Goal: Communication & Community: Answer question/provide support

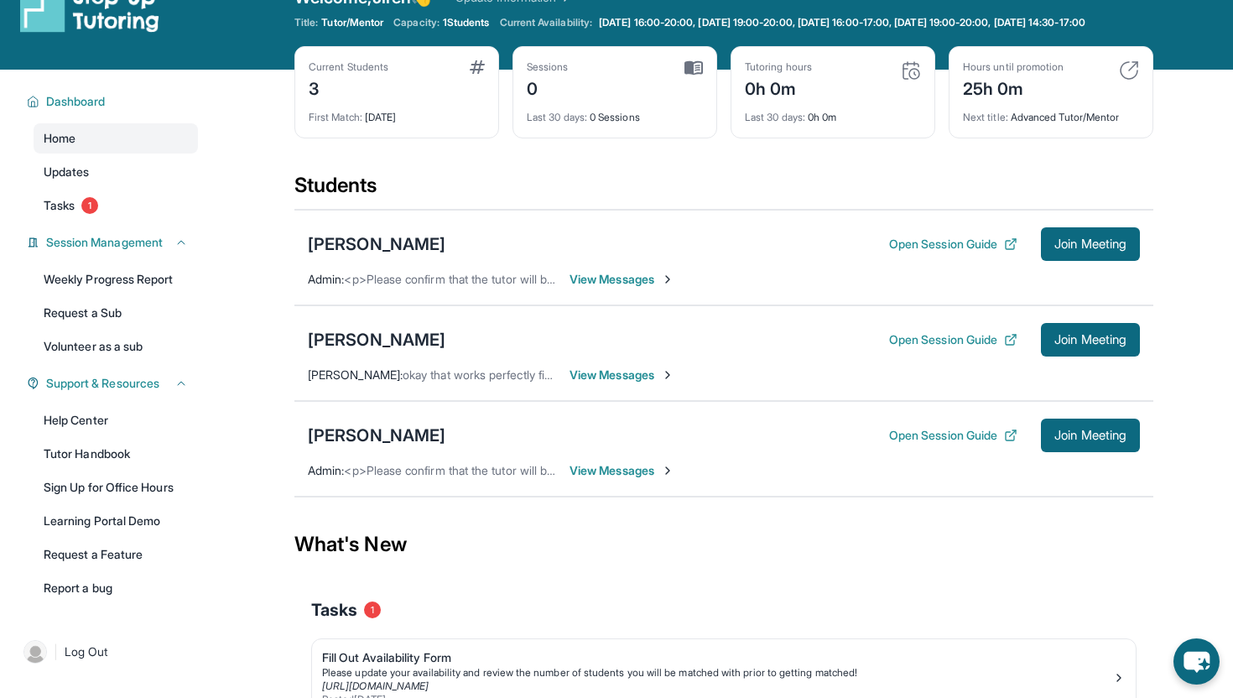
scroll to position [37, 0]
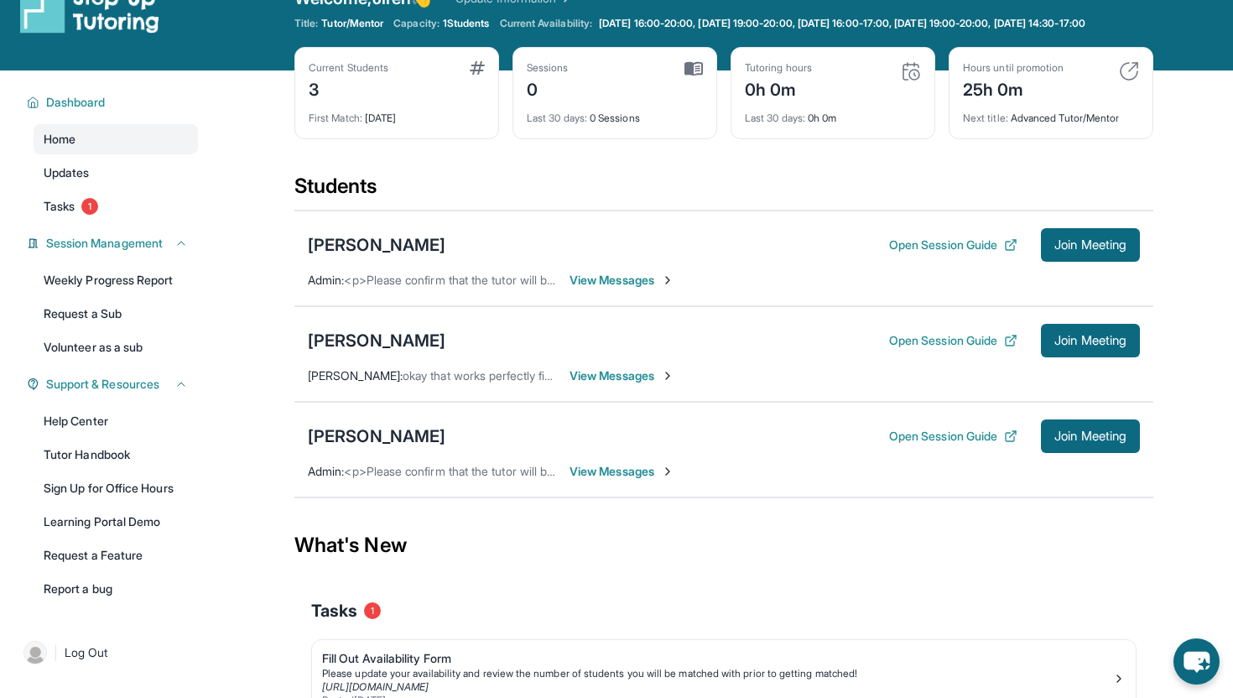
click at [628, 480] on span "View Messages" at bounding box center [622, 471] width 105 height 17
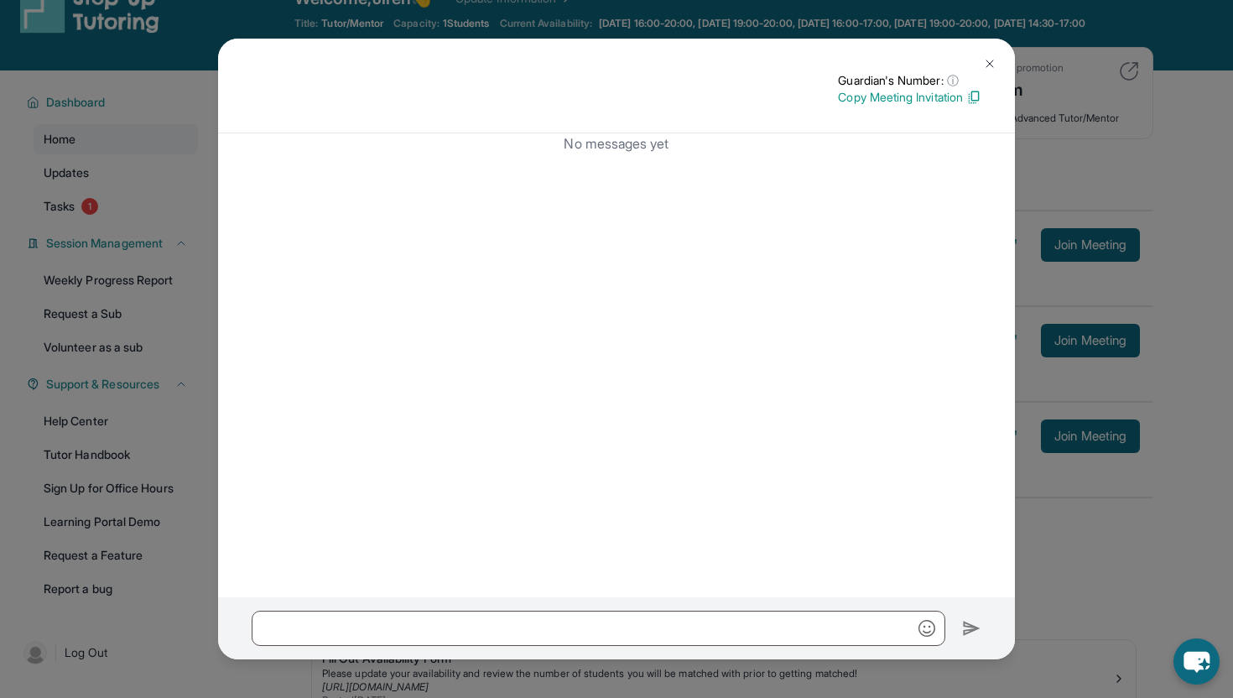
click at [988, 64] on img at bounding box center [989, 63] width 13 height 13
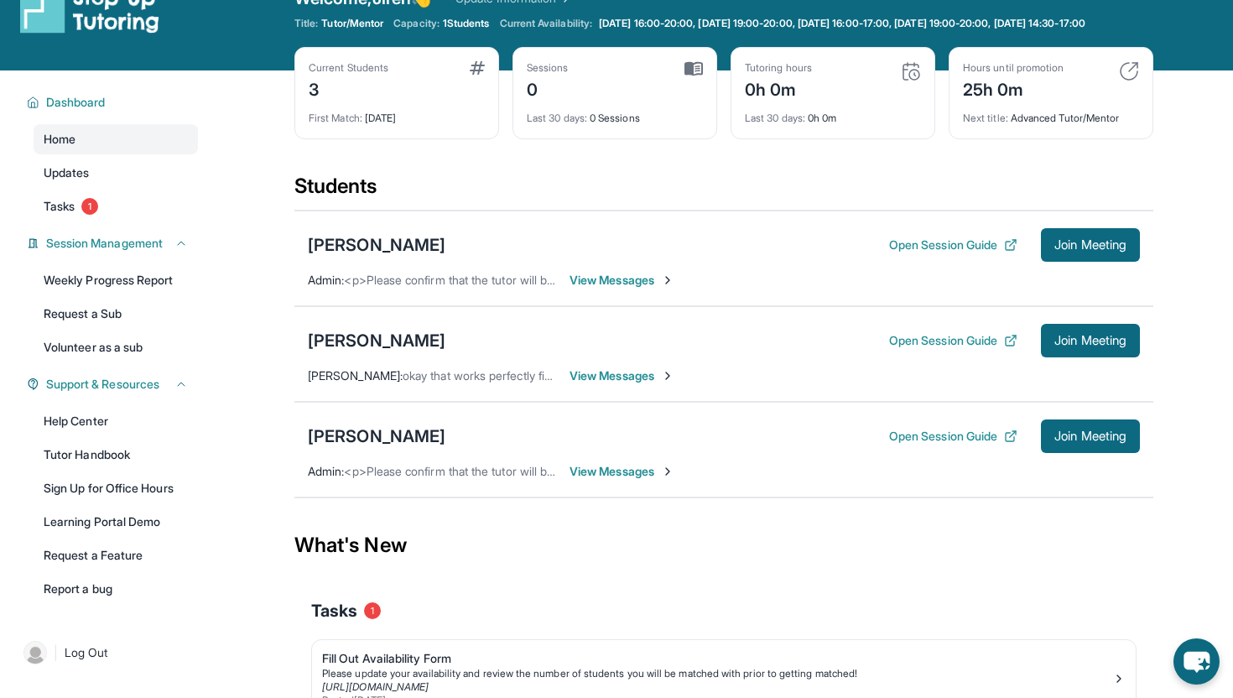
click at [626, 384] on span "View Messages" at bounding box center [622, 376] width 105 height 17
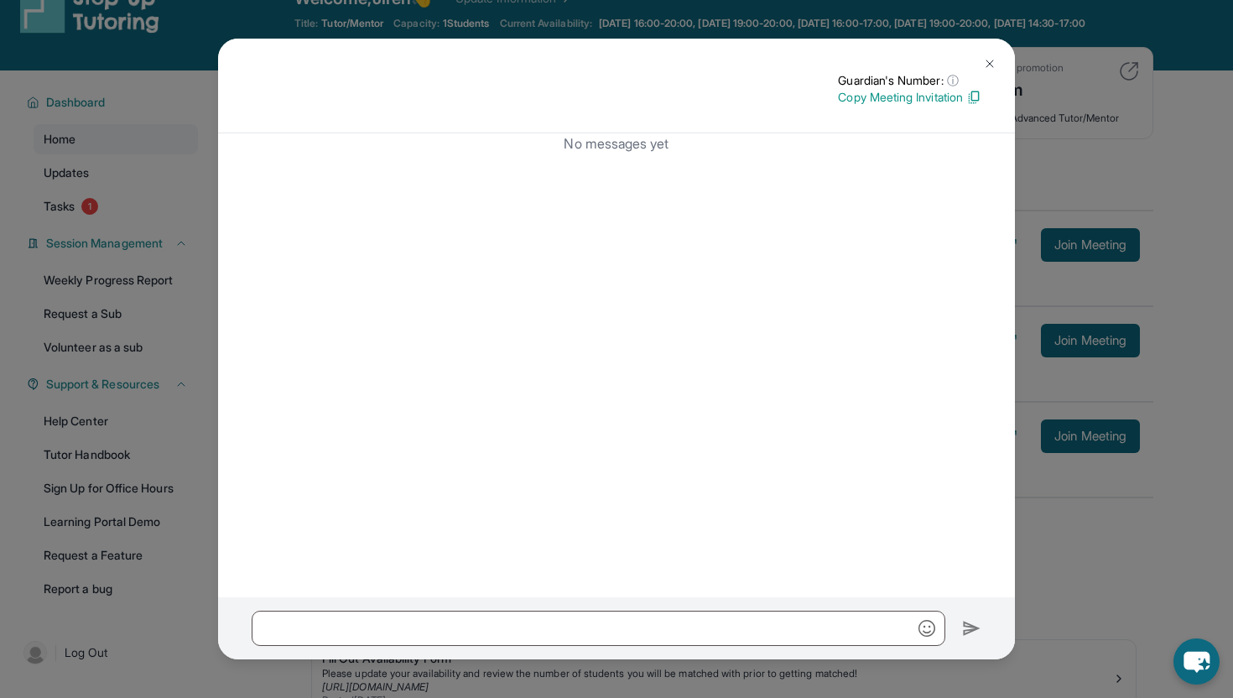
click at [1000, 50] on div "Guardian's Number: ⓘ This isn't the guardian's real number — it's a private for…" at bounding box center [616, 86] width 797 height 95
click at [993, 56] on button at bounding box center [990, 64] width 34 height 34
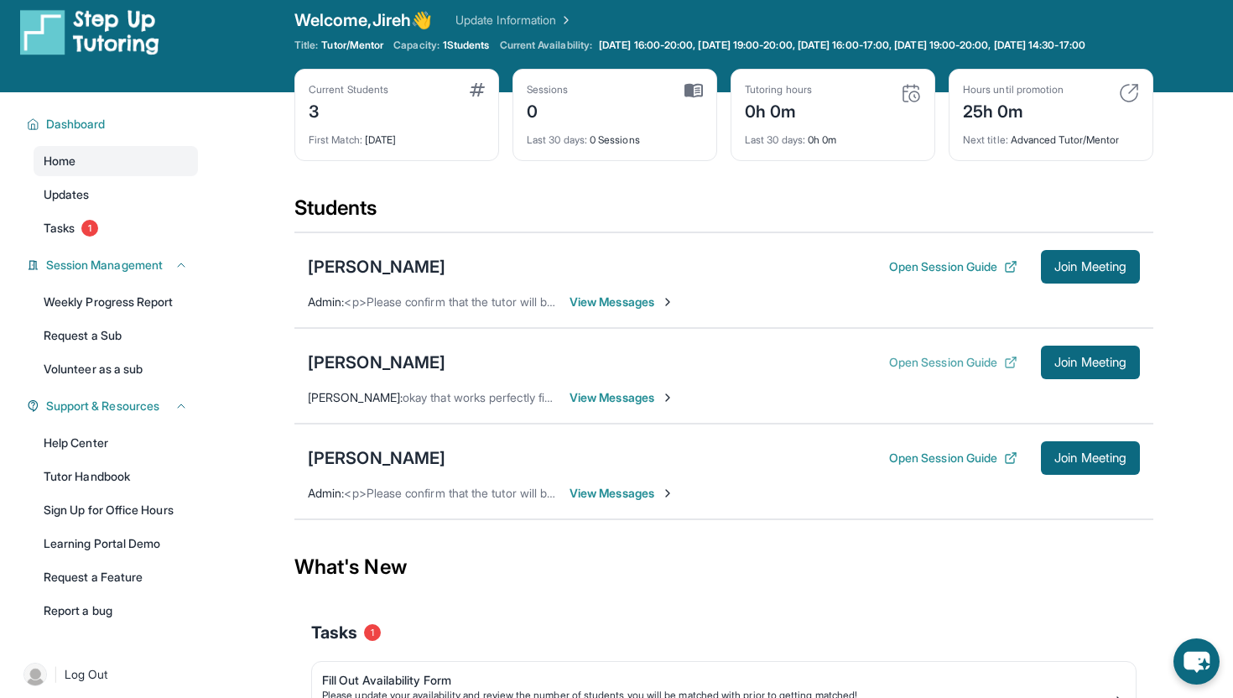
scroll to position [0, 0]
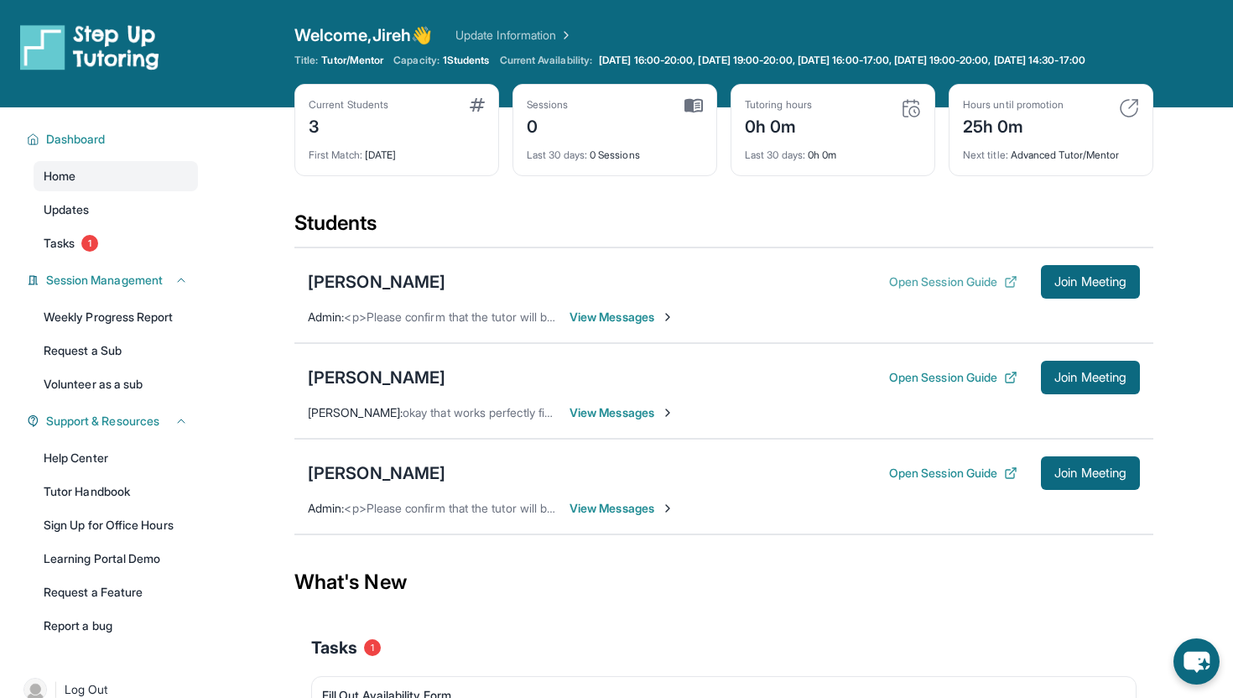
click at [968, 290] on button "Open Session Guide" at bounding box center [953, 282] width 128 height 17
click at [1107, 287] on span "Join Meeting" at bounding box center [1091, 282] width 72 height 10
click at [121, 258] on link "Tasks 1" at bounding box center [116, 243] width 164 height 30
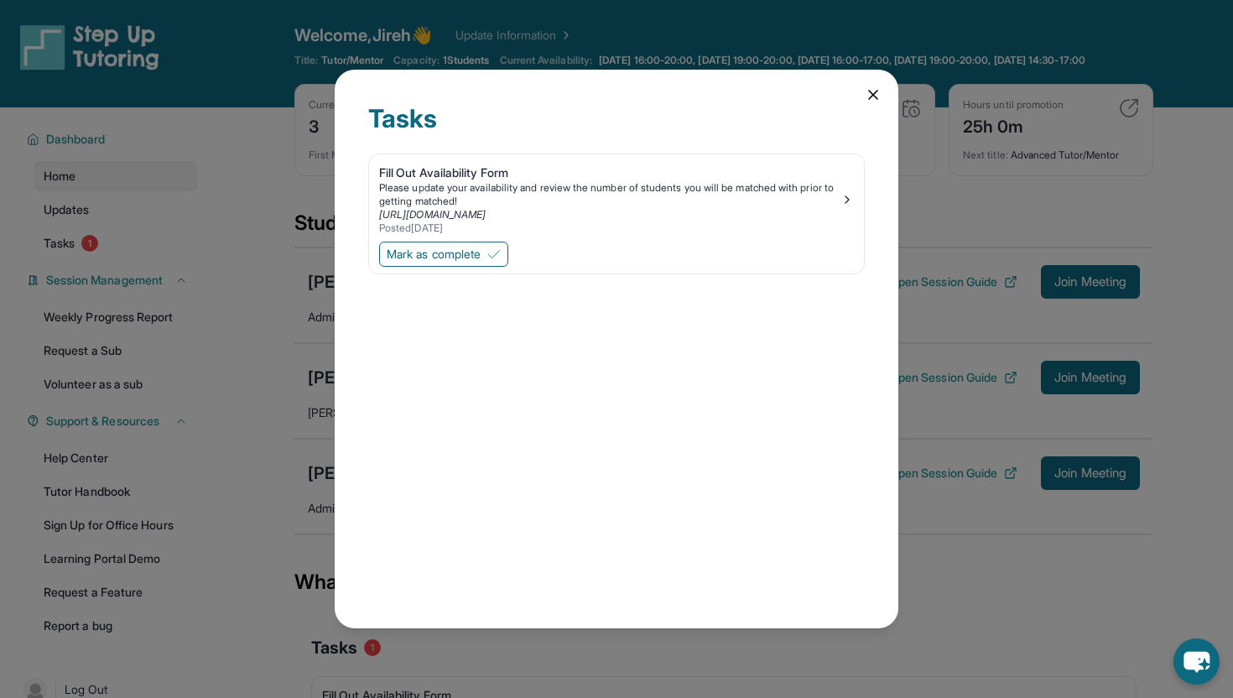
click at [869, 93] on icon at bounding box center [873, 94] width 17 height 17
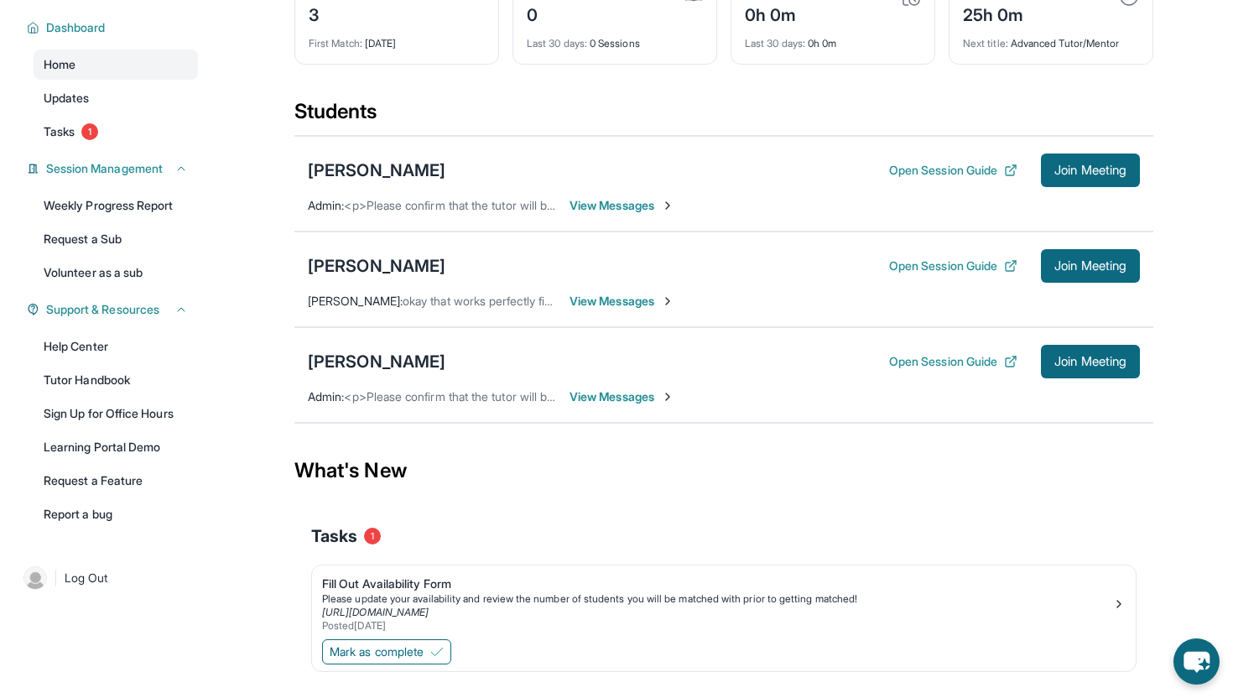
scroll to position [44, 0]
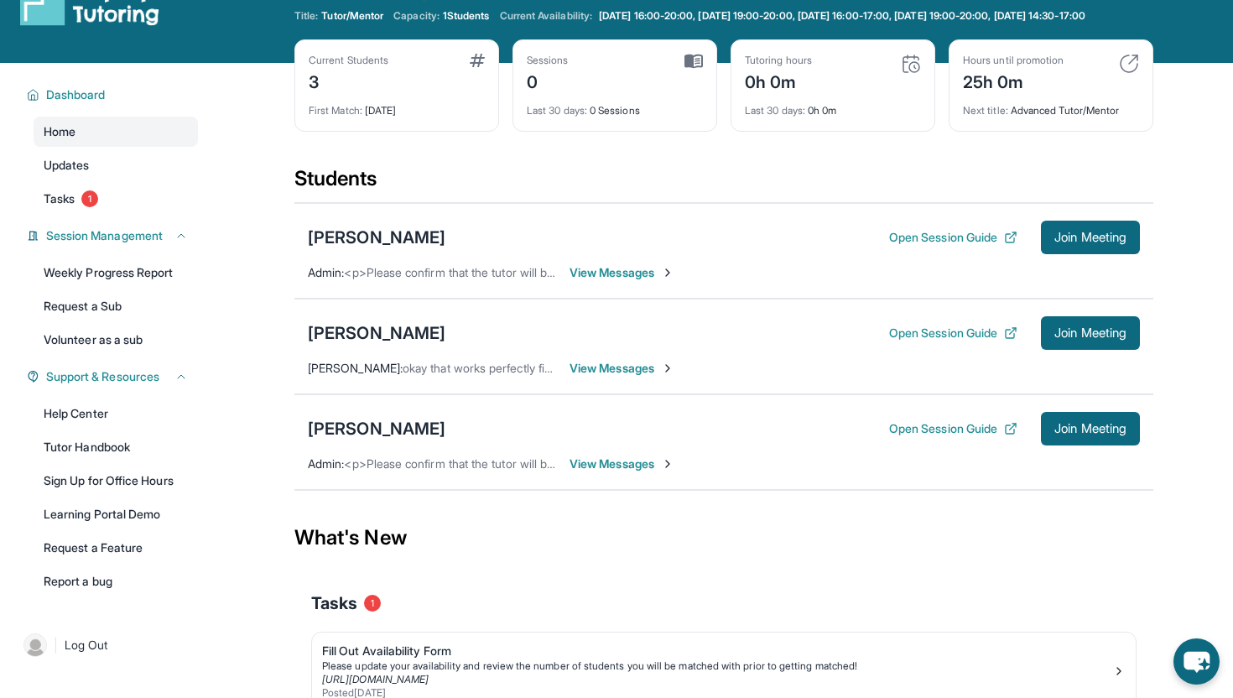
click at [616, 275] on div "Evan Ramesh Open Session Guide Join Meeting Admin : <p>Please confirm that the …" at bounding box center [724, 251] width 859 height 96
click at [615, 281] on span "View Messages" at bounding box center [622, 272] width 105 height 17
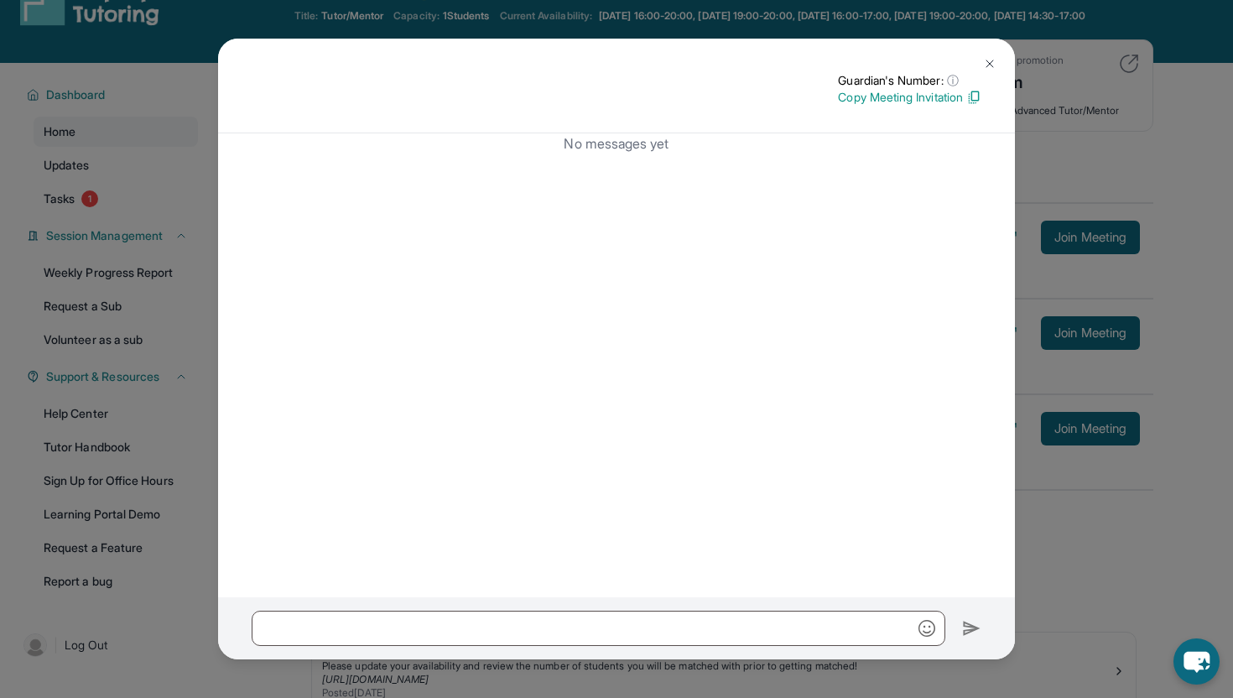
click at [984, 70] on img at bounding box center [989, 63] width 13 height 13
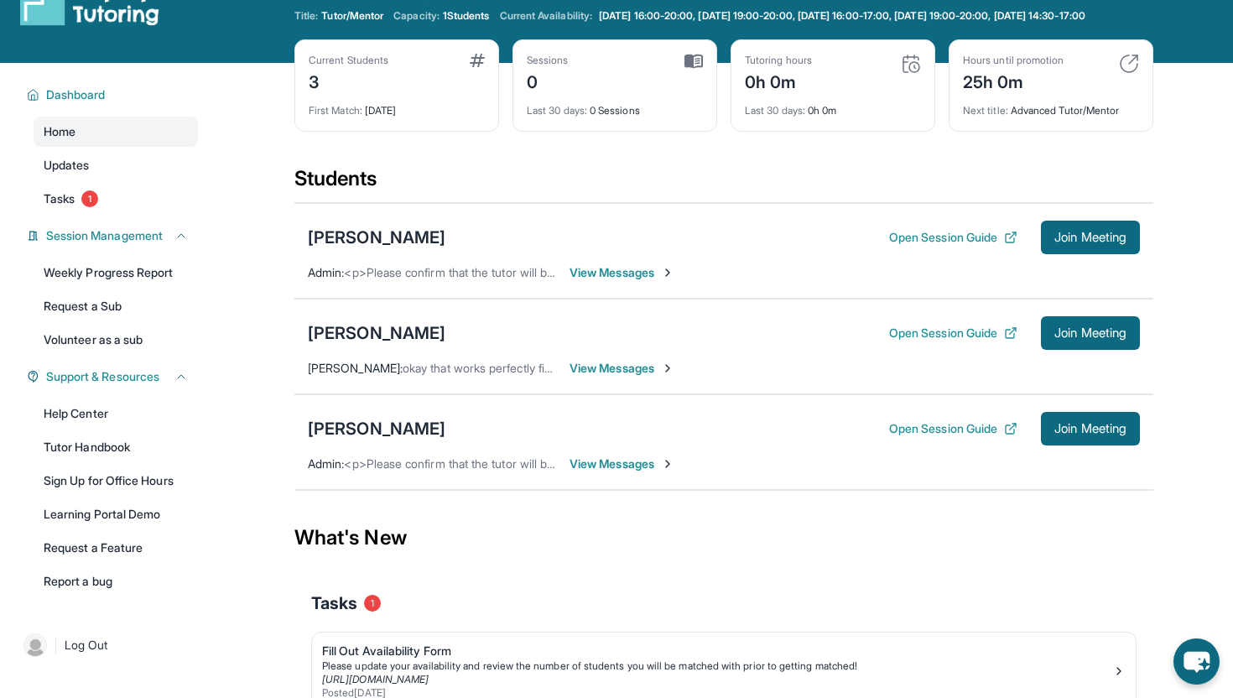
click at [605, 377] on span "View Messages" at bounding box center [622, 368] width 105 height 17
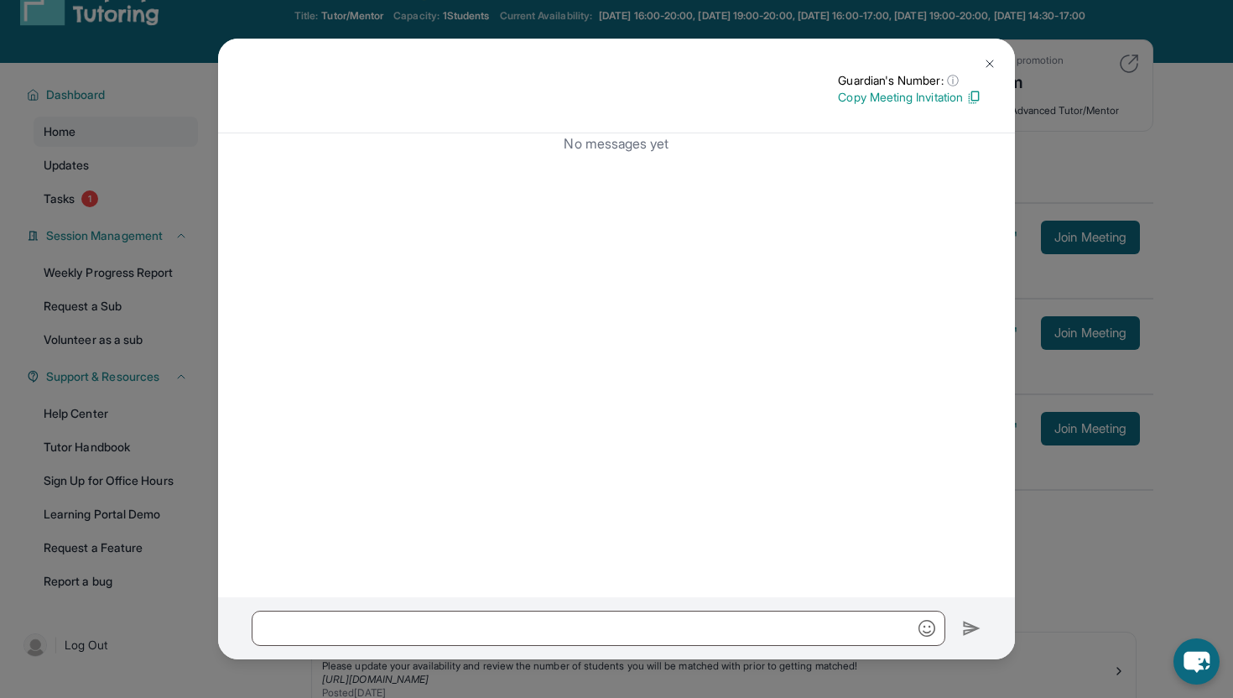
click at [998, 64] on button at bounding box center [990, 64] width 34 height 34
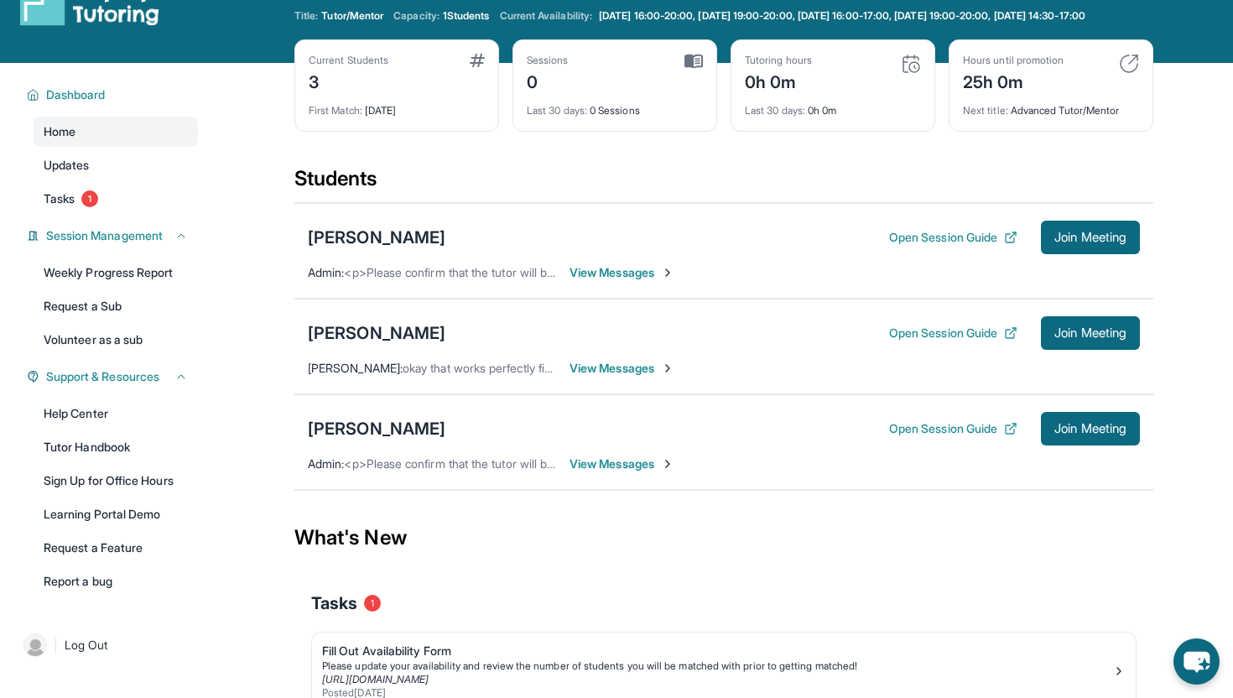
click at [617, 281] on span "View Messages" at bounding box center [622, 272] width 105 height 17
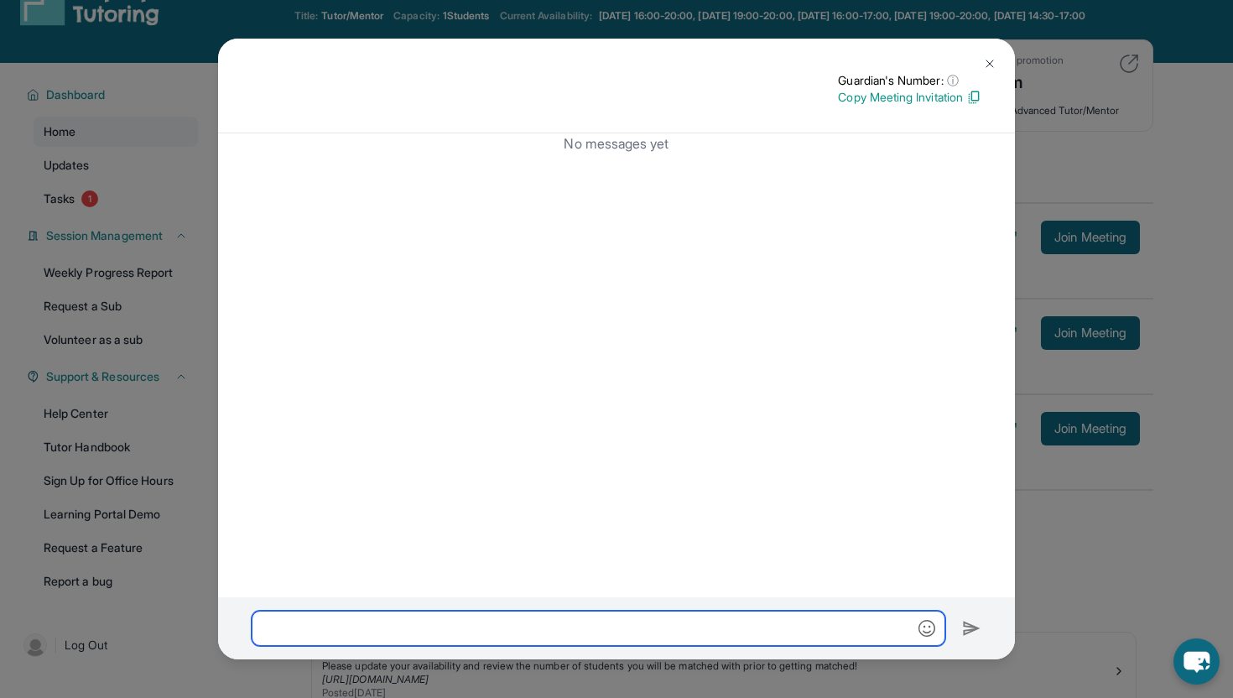
click at [607, 644] on input "text" at bounding box center [599, 628] width 694 height 35
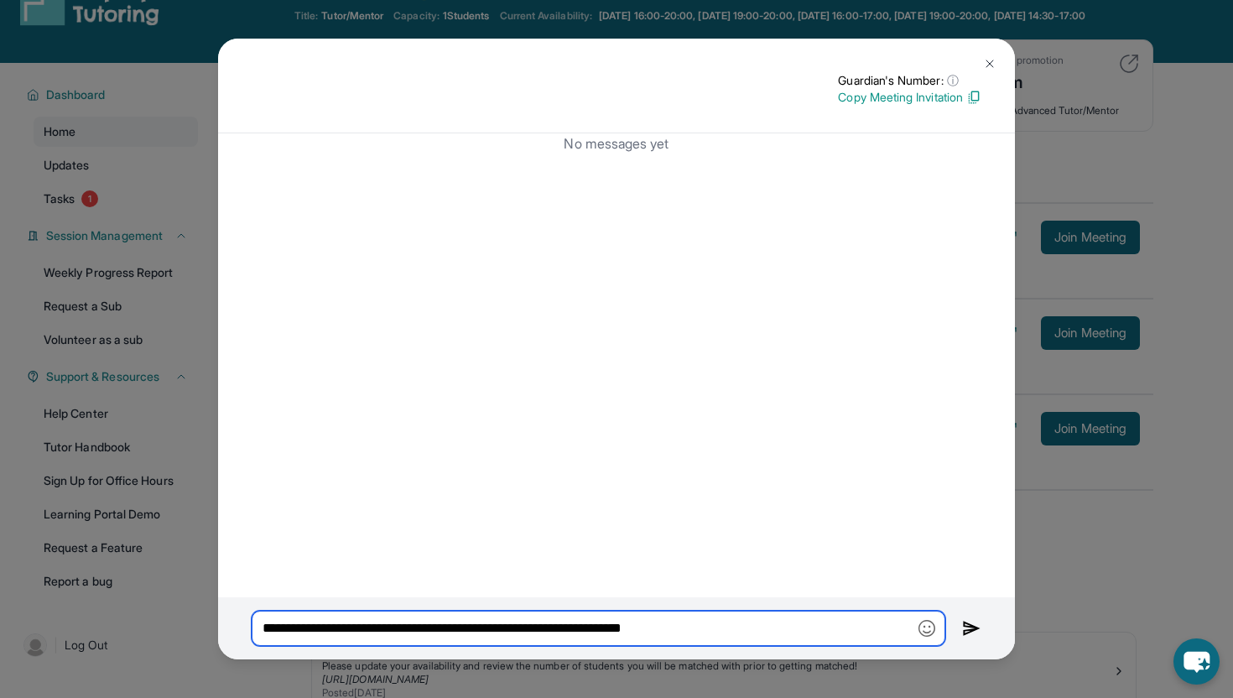
type input "**********"
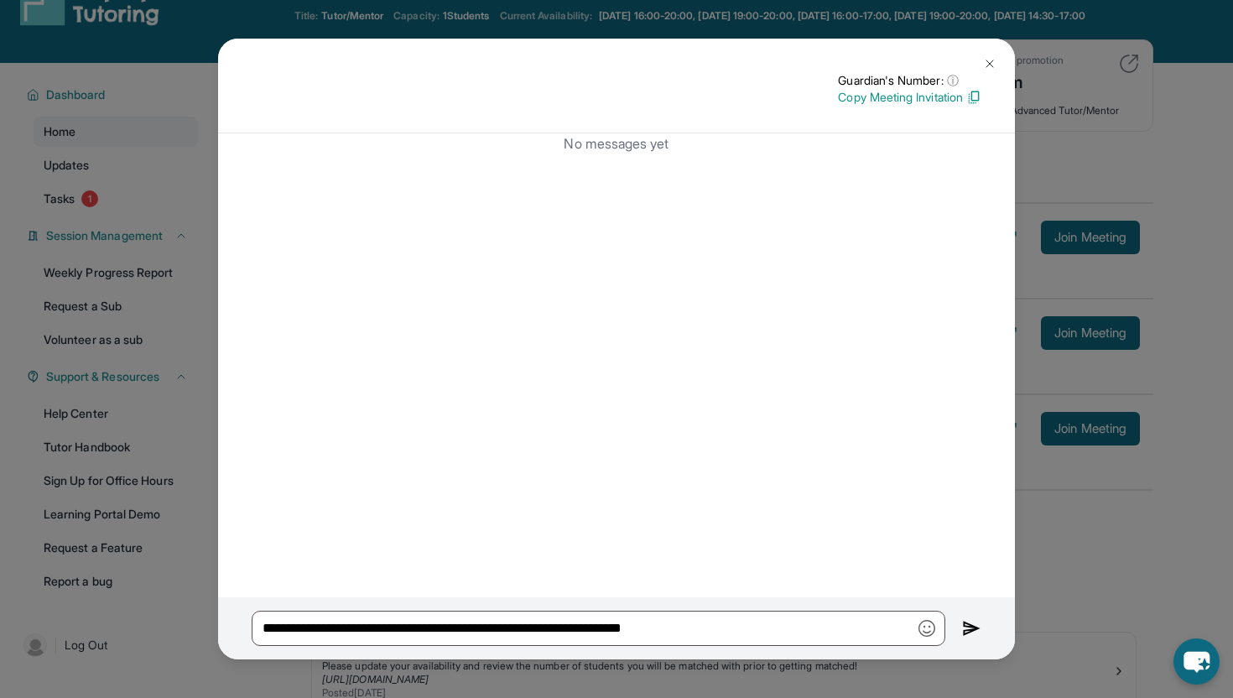
click at [978, 617] on button at bounding box center [971, 628] width 19 height 35
click at [955, 623] on div "**********" at bounding box center [616, 628] width 797 height 62
click at [979, 628] on img at bounding box center [971, 628] width 19 height 20
click at [967, 628] on img at bounding box center [971, 628] width 19 height 20
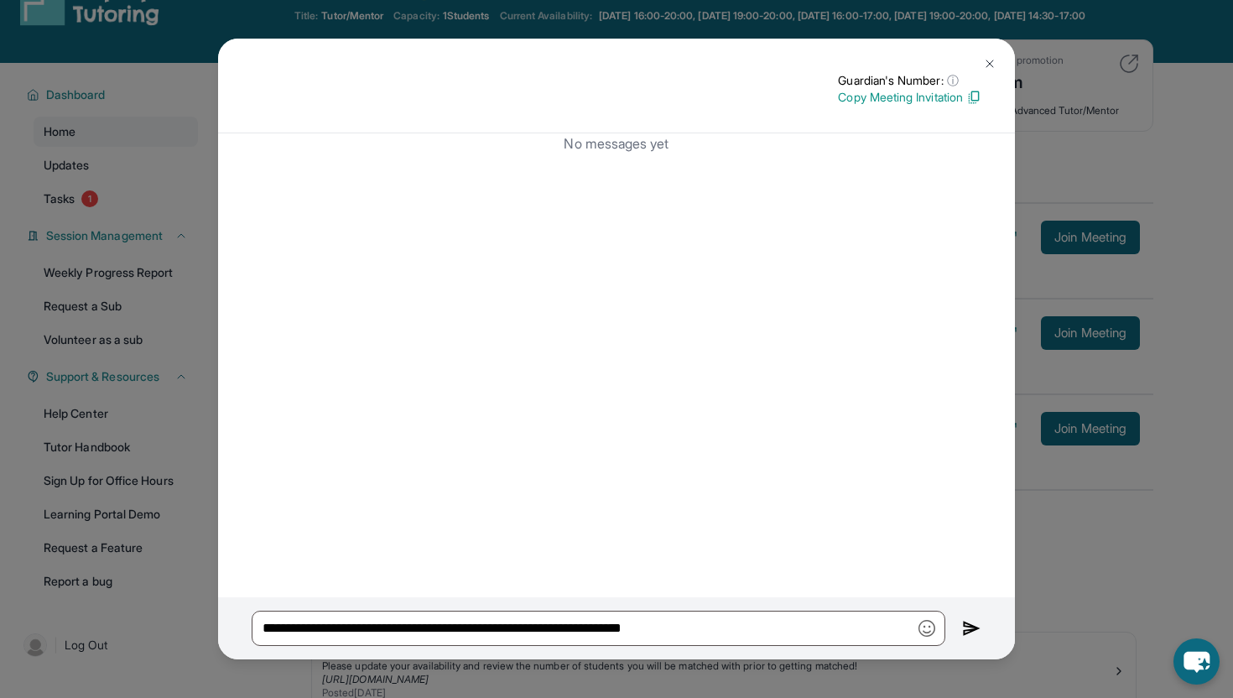
click at [967, 628] on img at bounding box center [971, 628] width 19 height 20
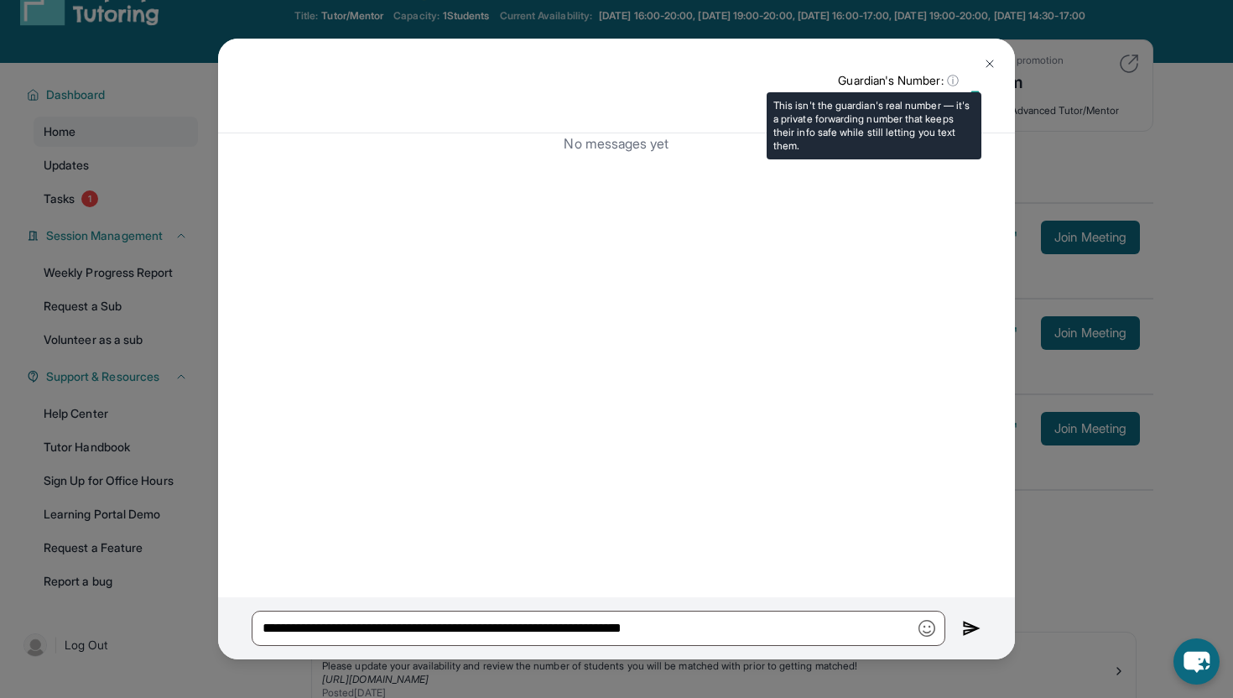
click at [951, 80] on span "ⓘ" at bounding box center [953, 80] width 12 height 17
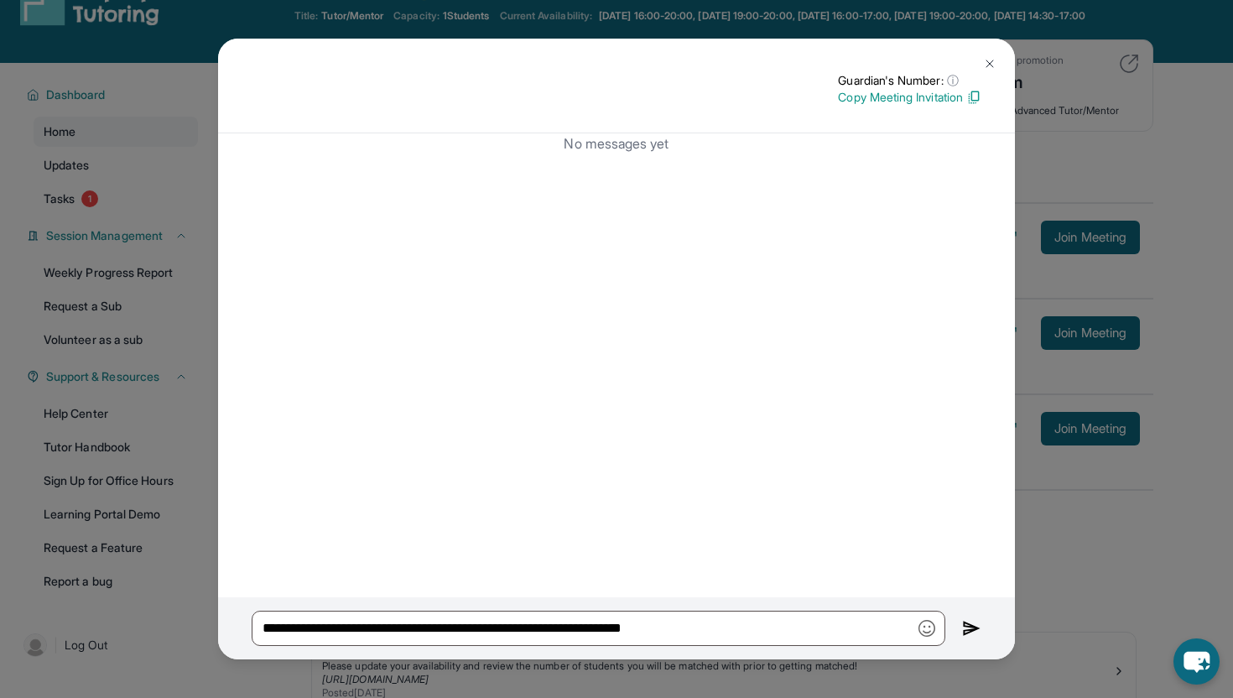
click at [986, 53] on button at bounding box center [990, 64] width 34 height 34
